Goal: Communication & Community: Answer question/provide support

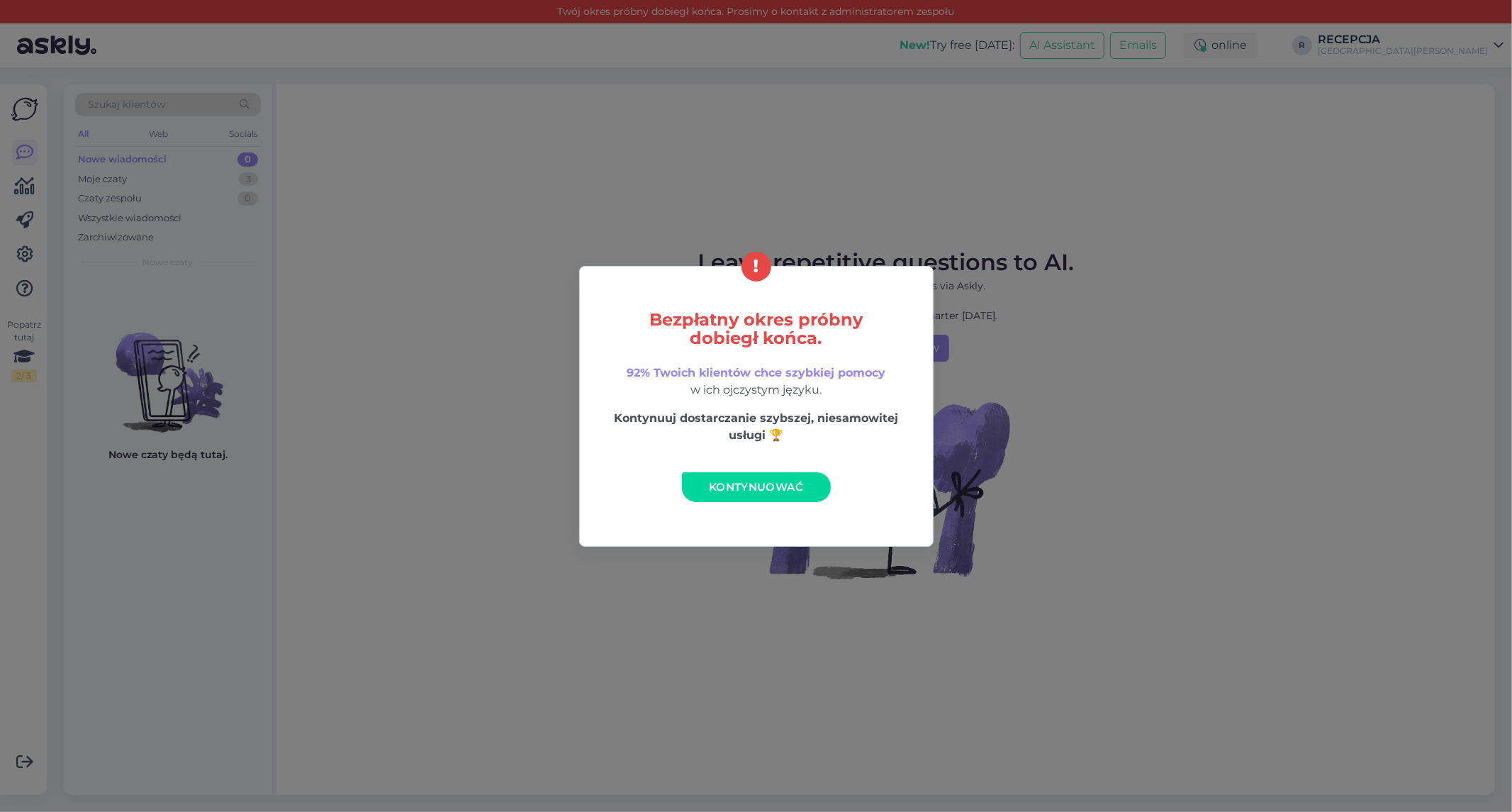
drag, startPoint x: 0, startPoint y: 0, endPoint x: 788, endPoint y: 80, distance: 792.1
click at [788, 80] on div "Bezpłatny okres próbny dobiegł końca. 92% Twoich klientów chce szybkiej pomocy …" at bounding box center [756, 406] width 1512 height 812
click at [767, 493] on link "Kontynuować" at bounding box center [756, 488] width 149 height 30
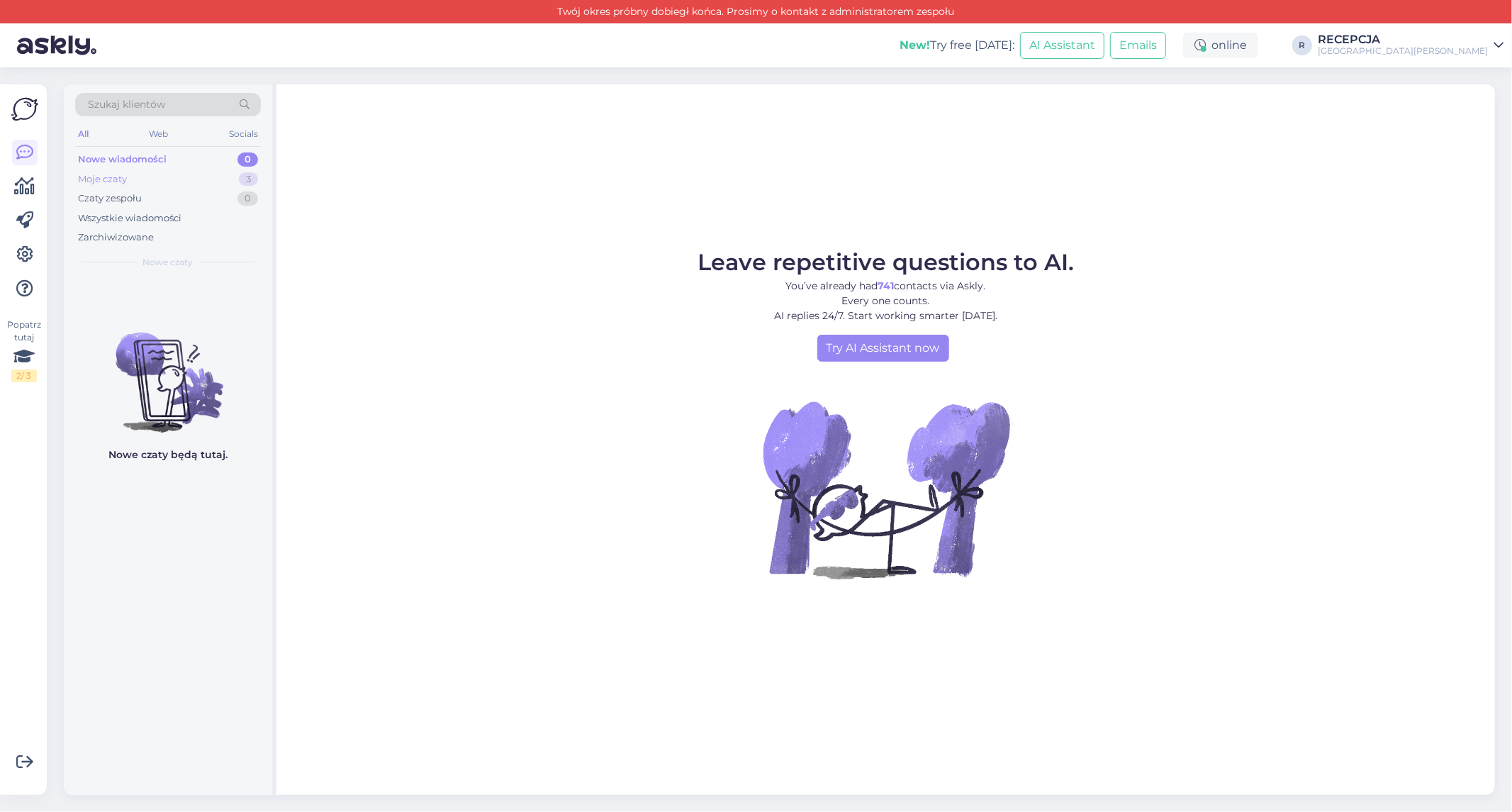
click at [182, 176] on div "Moje czaty 3" at bounding box center [168, 179] width 185 height 19
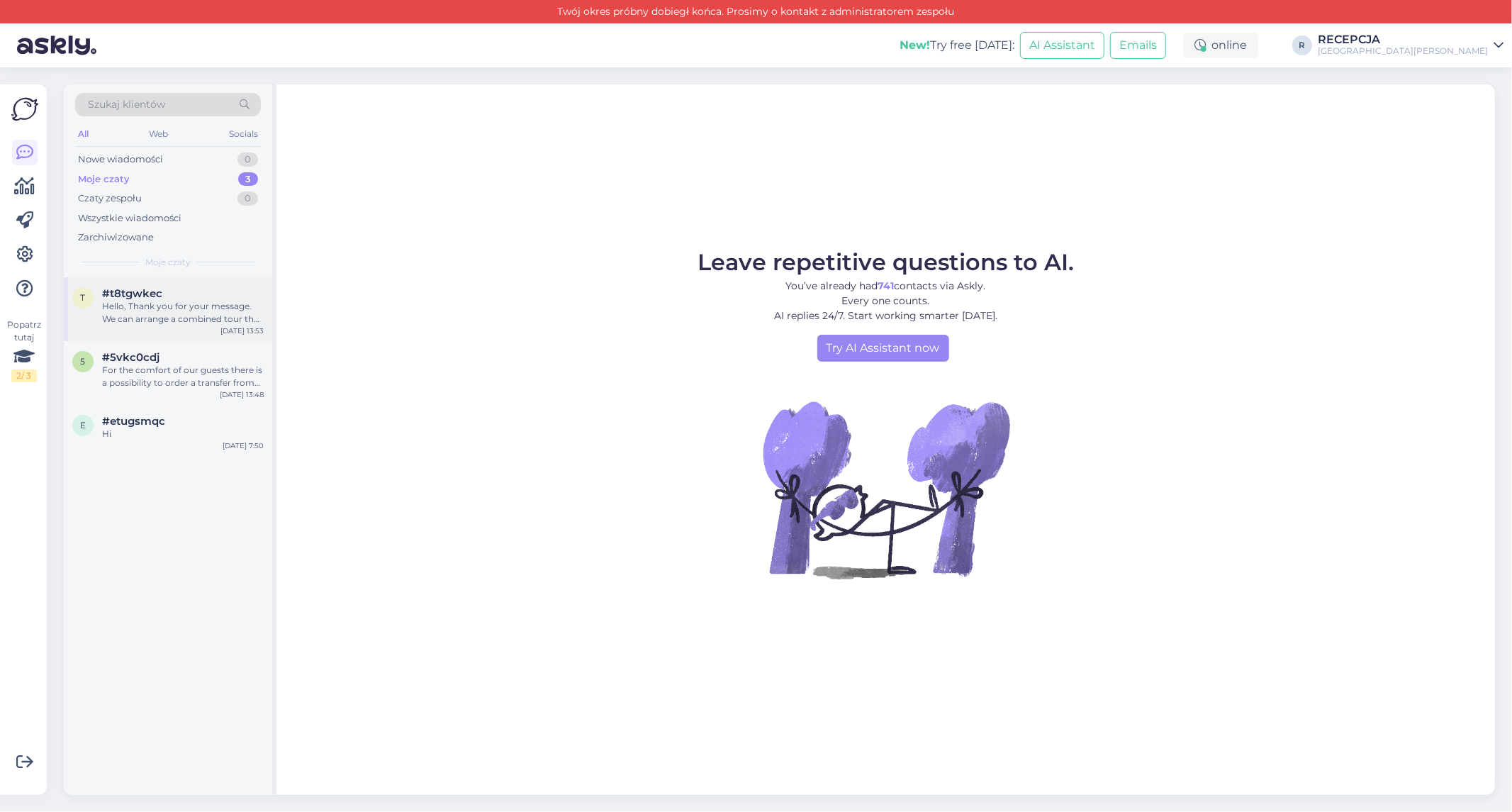
click at [186, 299] on div "#t8tgwkec" at bounding box center [183, 293] width 162 height 12
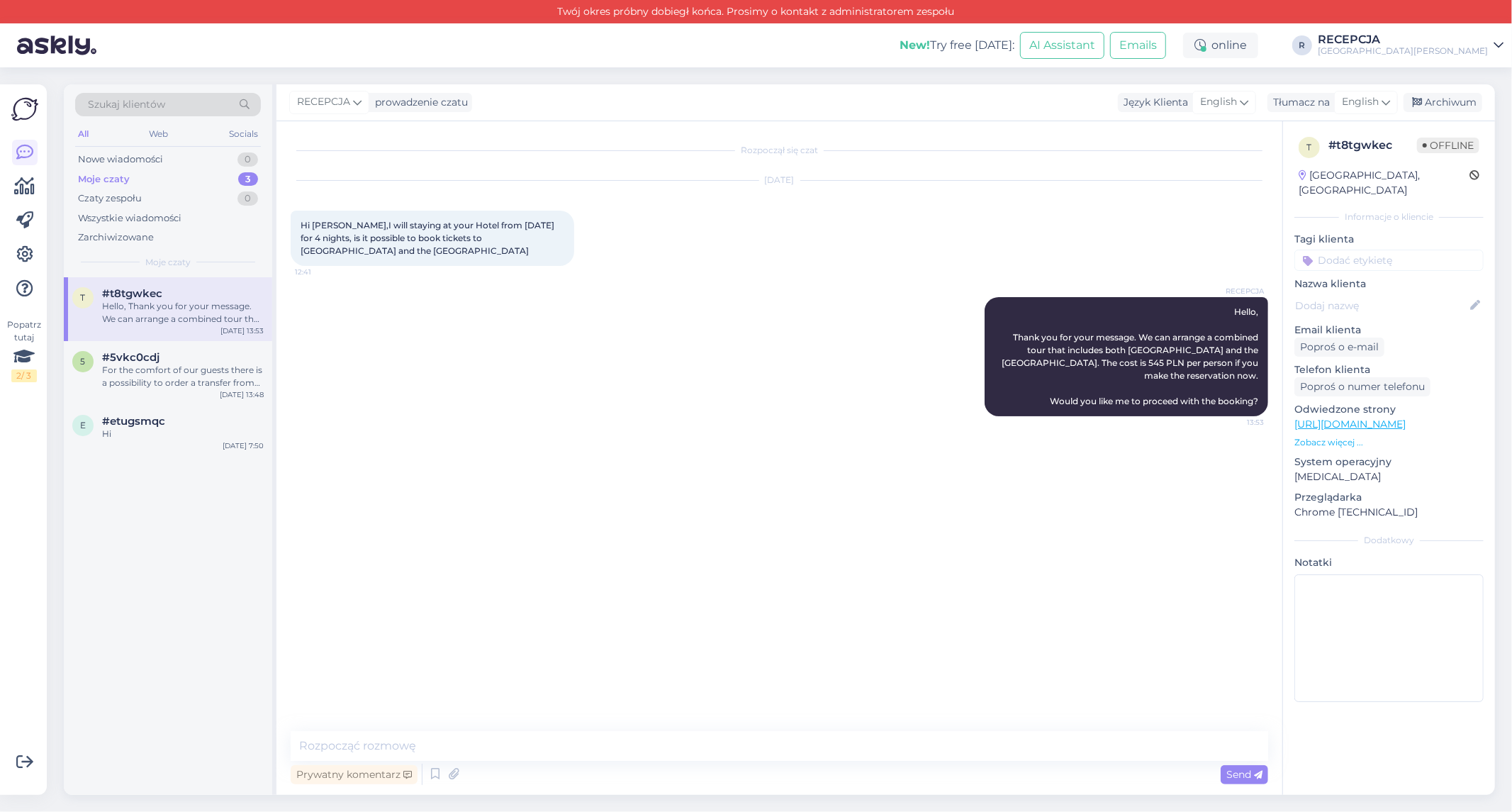
click at [200, 337] on div "t #t8tgwkec Hello, Thank you for your message. We can arrange a combined tour t…" at bounding box center [168, 309] width 208 height 64
click at [203, 375] on div "For the comfort of our guests there is a possibility to order a transfer from t…" at bounding box center [183, 376] width 162 height 26
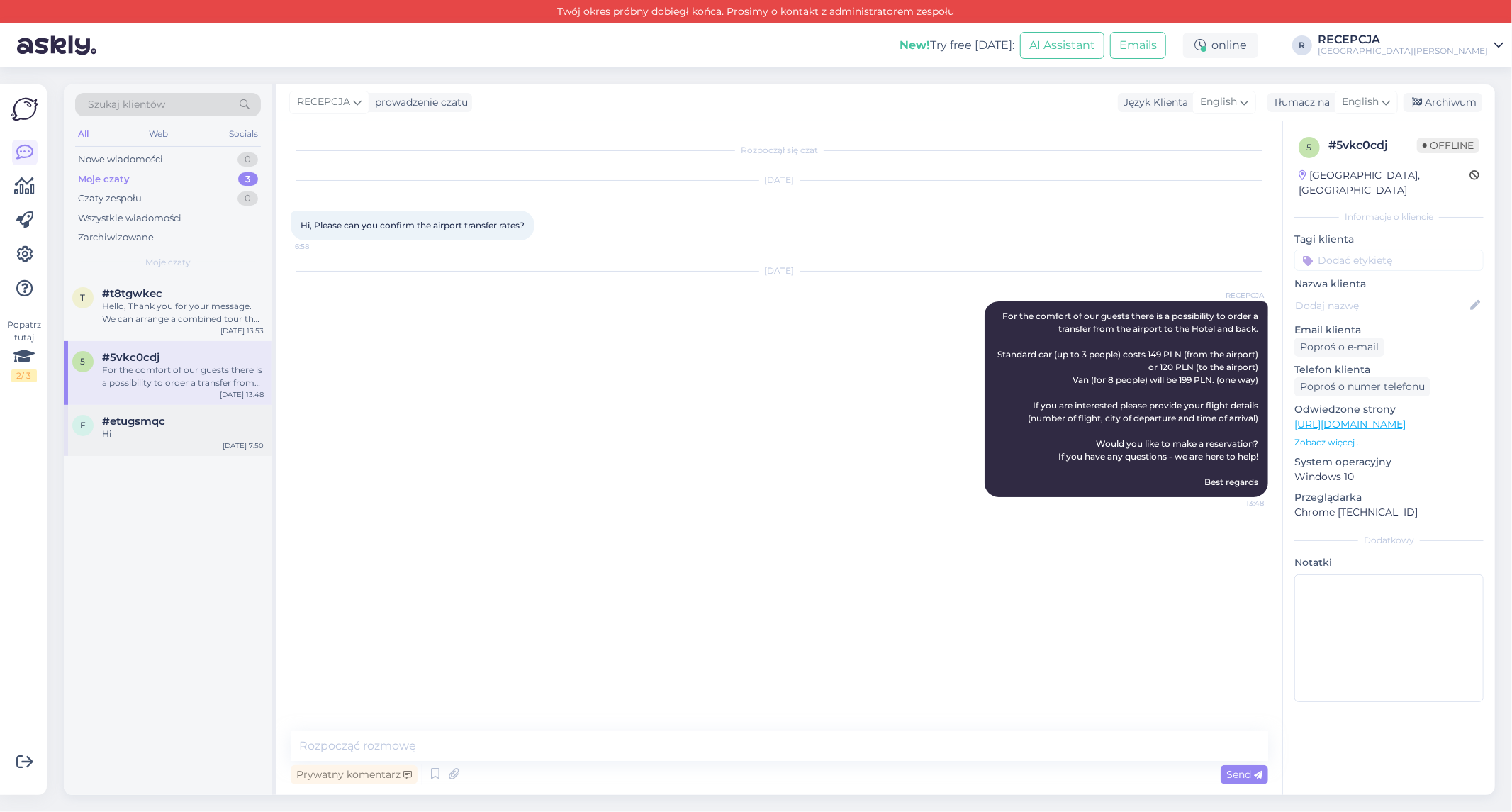
click at [193, 426] on div "#etugsmqc" at bounding box center [183, 421] width 162 height 12
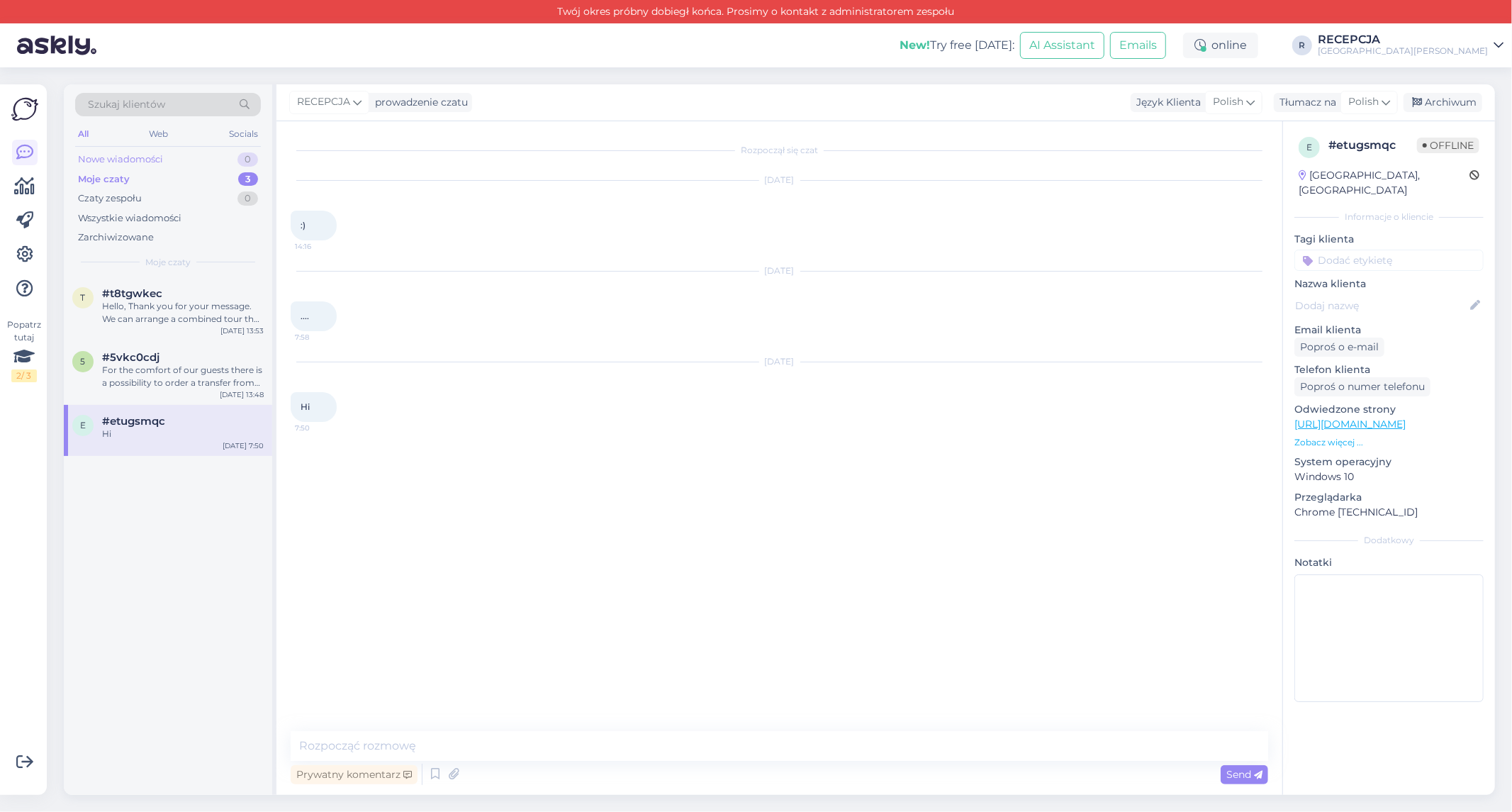
click at [140, 153] on div "Nowe wiadomości" at bounding box center [120, 160] width 85 height 14
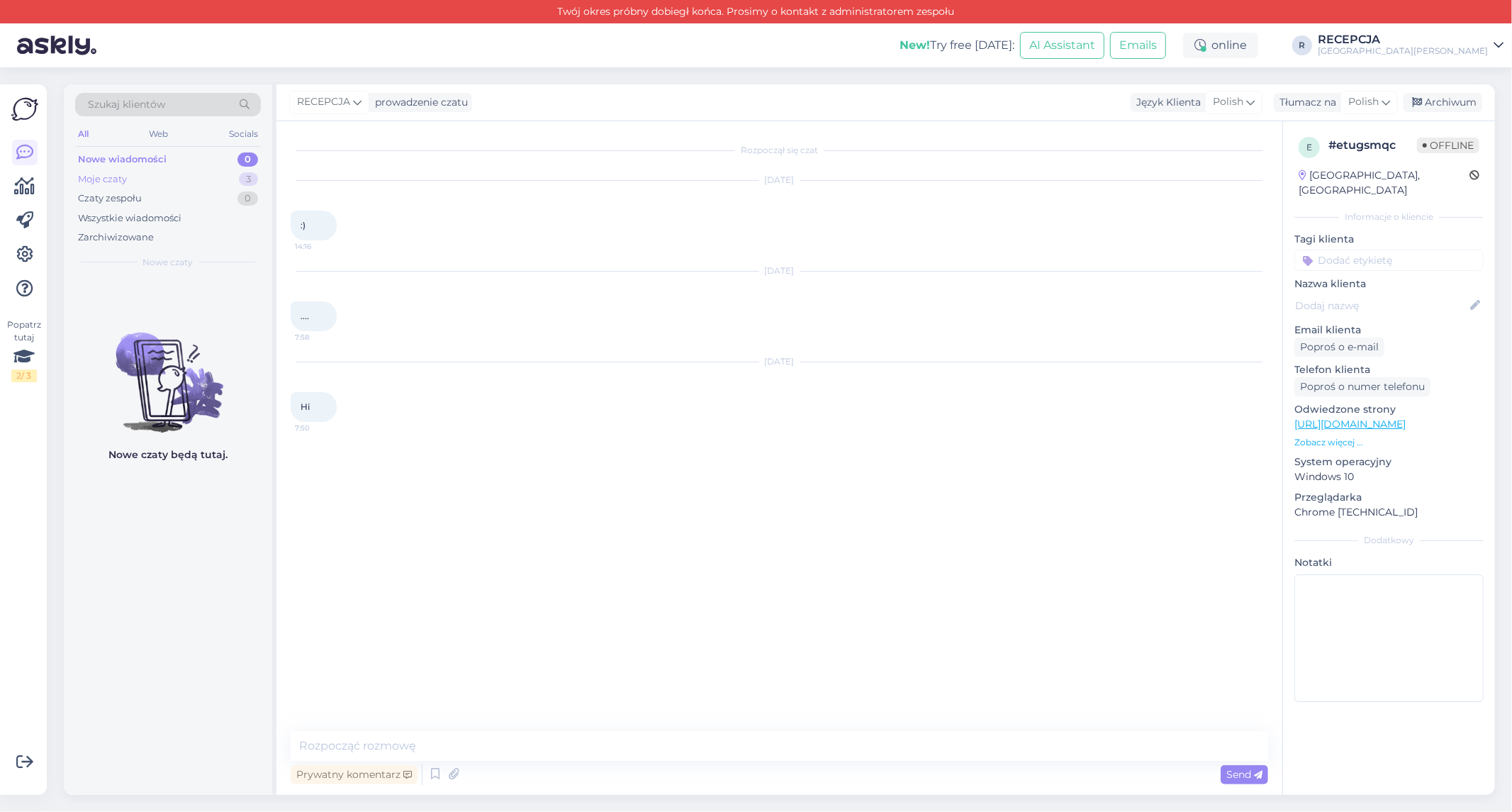
click at [144, 174] on div "Moje czaty 3" at bounding box center [168, 179] width 185 height 19
